Goal: Navigation & Orientation: Find specific page/section

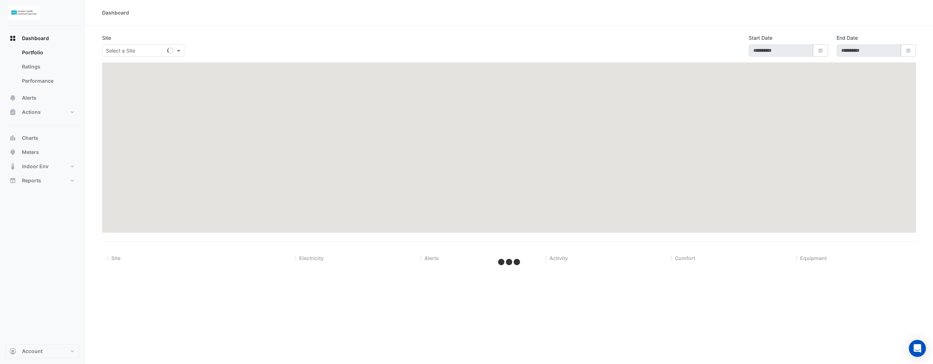
type input "**********"
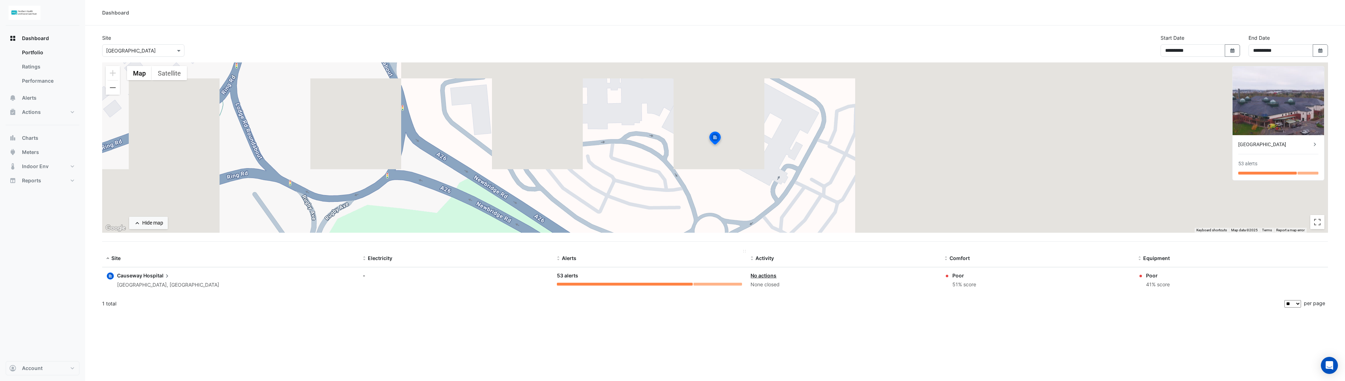
click at [571, 260] on span "Alerts" at bounding box center [569, 258] width 15 height 6
click at [693, 149] on div "To activate drag with keyboard, press Alt + Enter. Once in keyboard drag state,…" at bounding box center [714, 147] width 1225 height 170
click at [711, 139] on img at bounding box center [715, 138] width 16 height 17
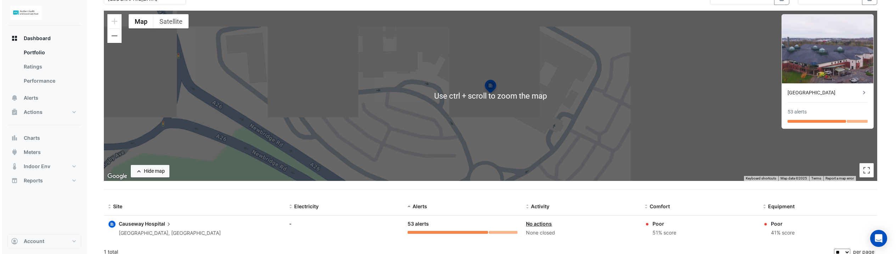
scroll to position [58, 0]
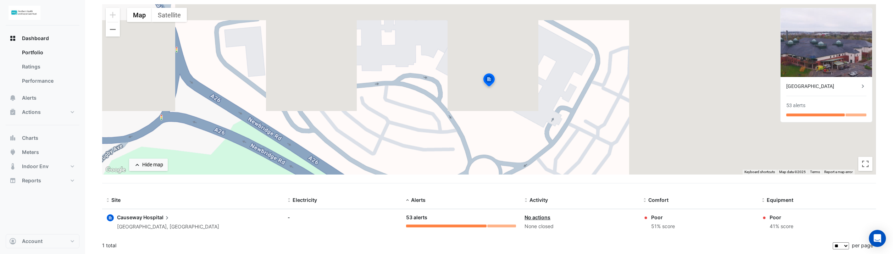
click at [862, 87] on icon at bounding box center [862, 86] width 7 height 7
click at [861, 87] on icon at bounding box center [862, 86] width 7 height 7
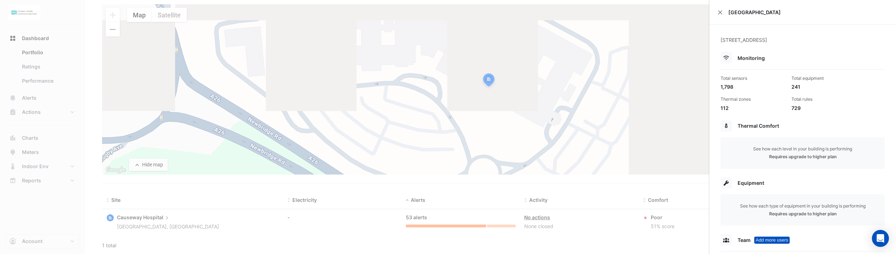
drag, startPoint x: 719, startPoint y: 12, endPoint x: 708, endPoint y: 24, distance: 15.8
click at [719, 12] on button "Close" at bounding box center [720, 12] width 5 height 5
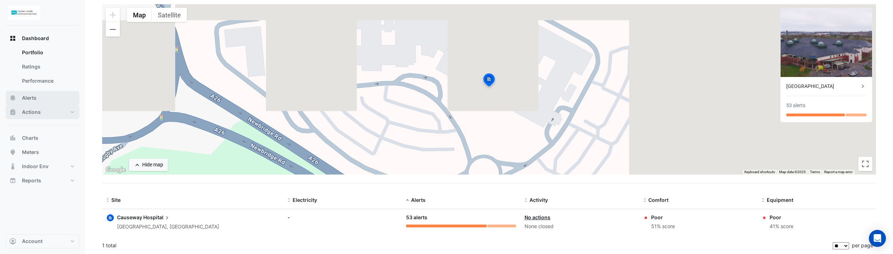
click at [26, 96] on span "Alerts" at bounding box center [29, 97] width 15 height 7
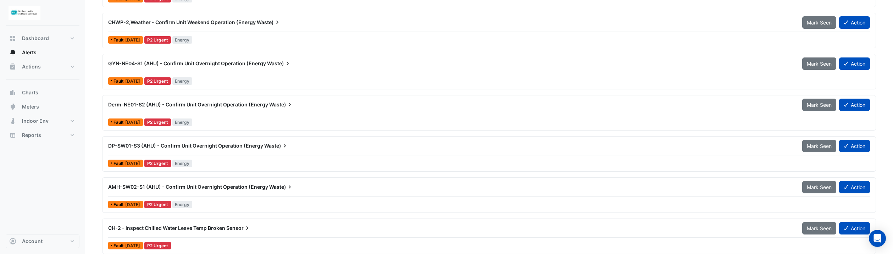
scroll to position [1172, 0]
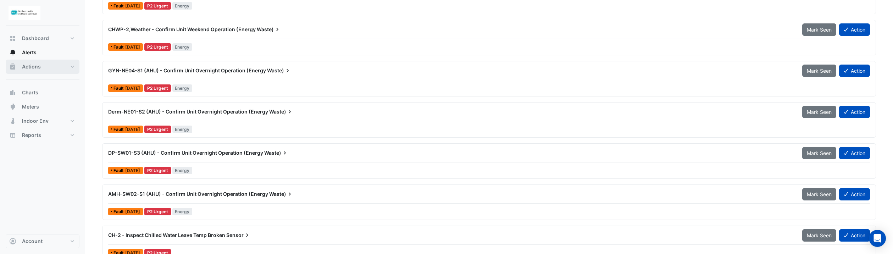
click at [40, 66] on button "Actions" at bounding box center [43, 67] width 74 height 14
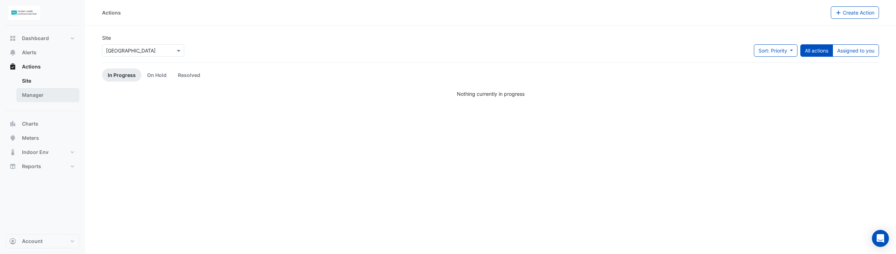
click at [34, 98] on link "Manager" at bounding box center [47, 95] width 63 height 14
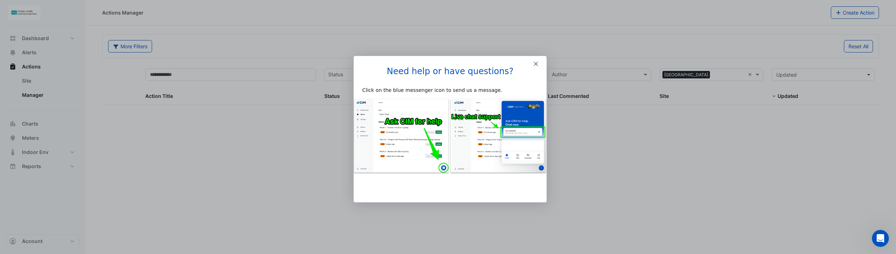
click at [535, 63] on polygon "Close" at bounding box center [536, 63] width 4 height 4
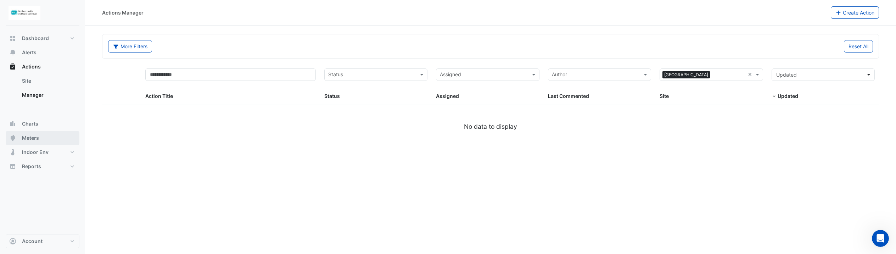
click at [28, 135] on span "Meters" at bounding box center [30, 137] width 17 height 7
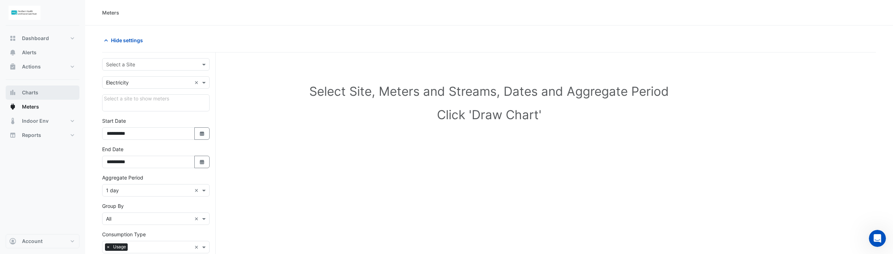
click at [36, 93] on span "Charts" at bounding box center [30, 92] width 16 height 7
